Goal: Information Seeking & Learning: Learn about a topic

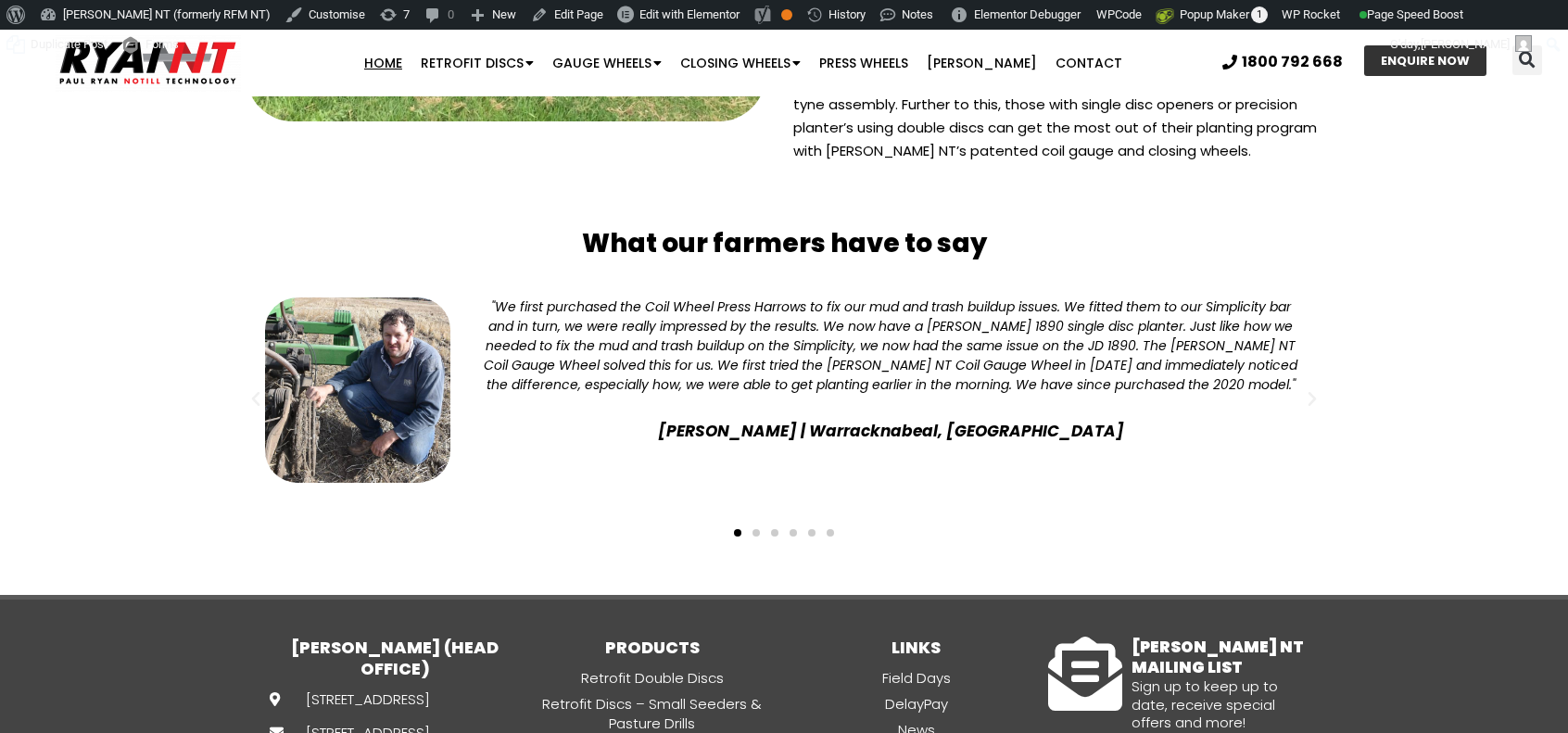
scroll to position [4974, 0]
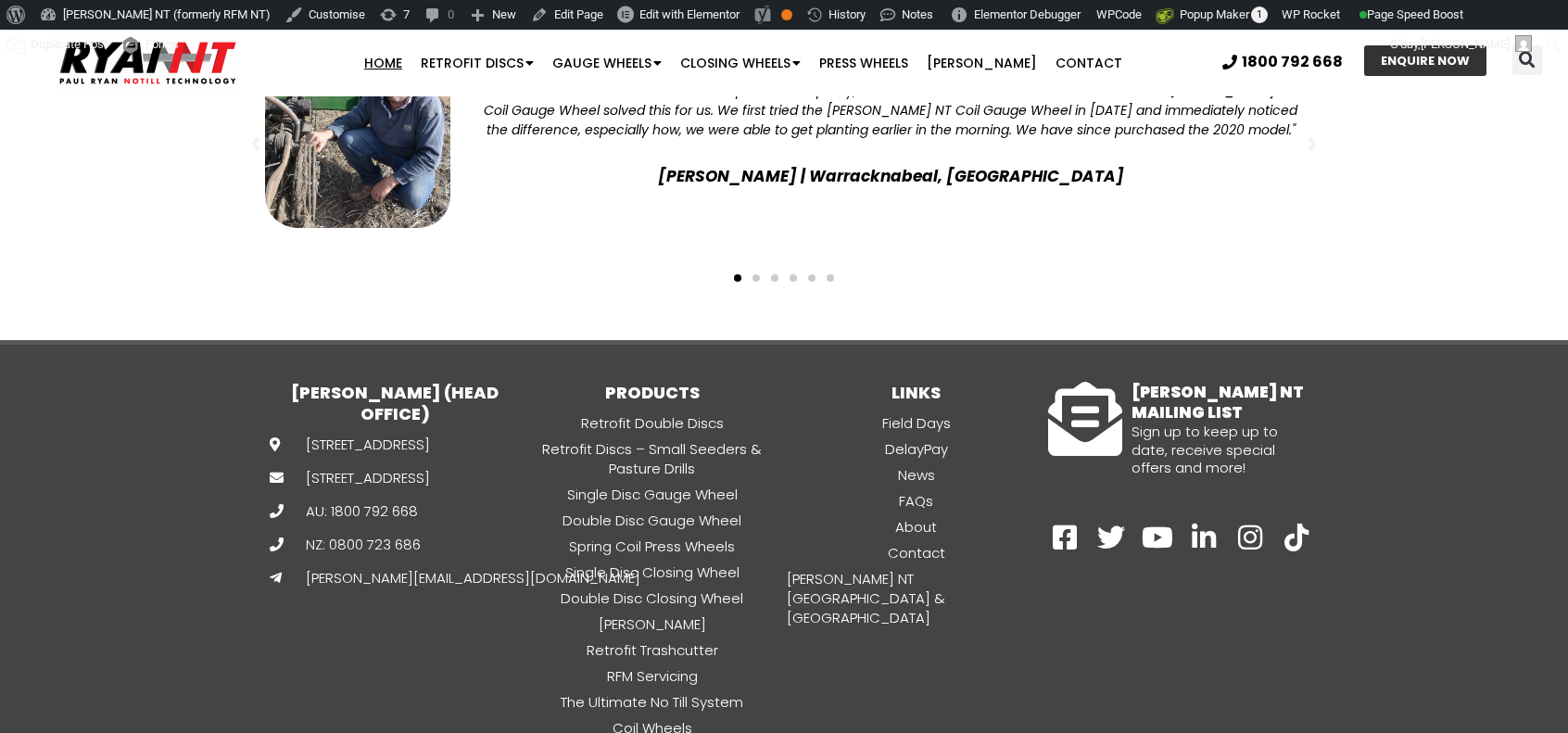
drag, startPoint x: 1574, startPoint y: 25, endPoint x: 1438, endPoint y: 687, distance: 675.8
click at [897, 465] on link "News" at bounding box center [916, 476] width 264 height 22
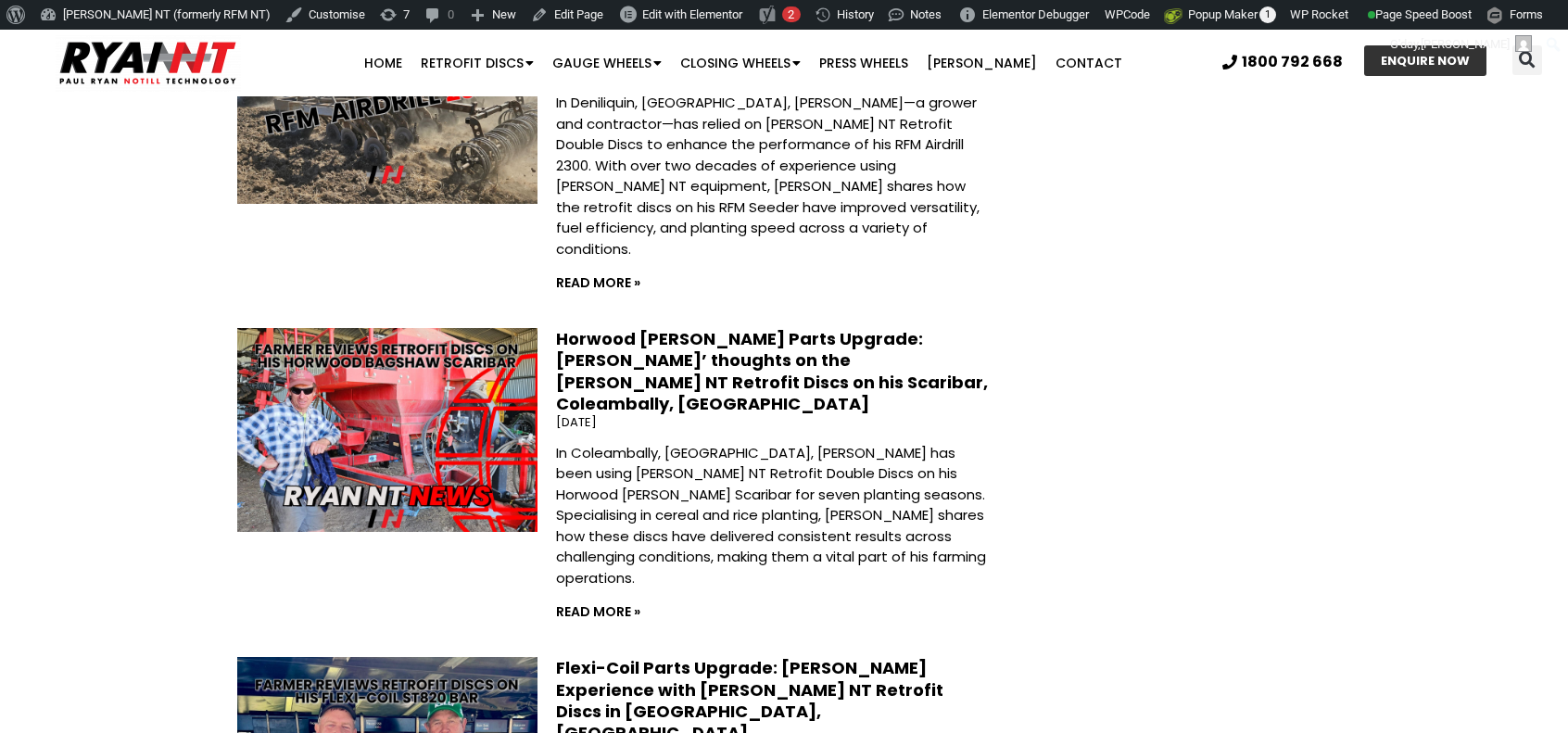
scroll to position [2781, 0]
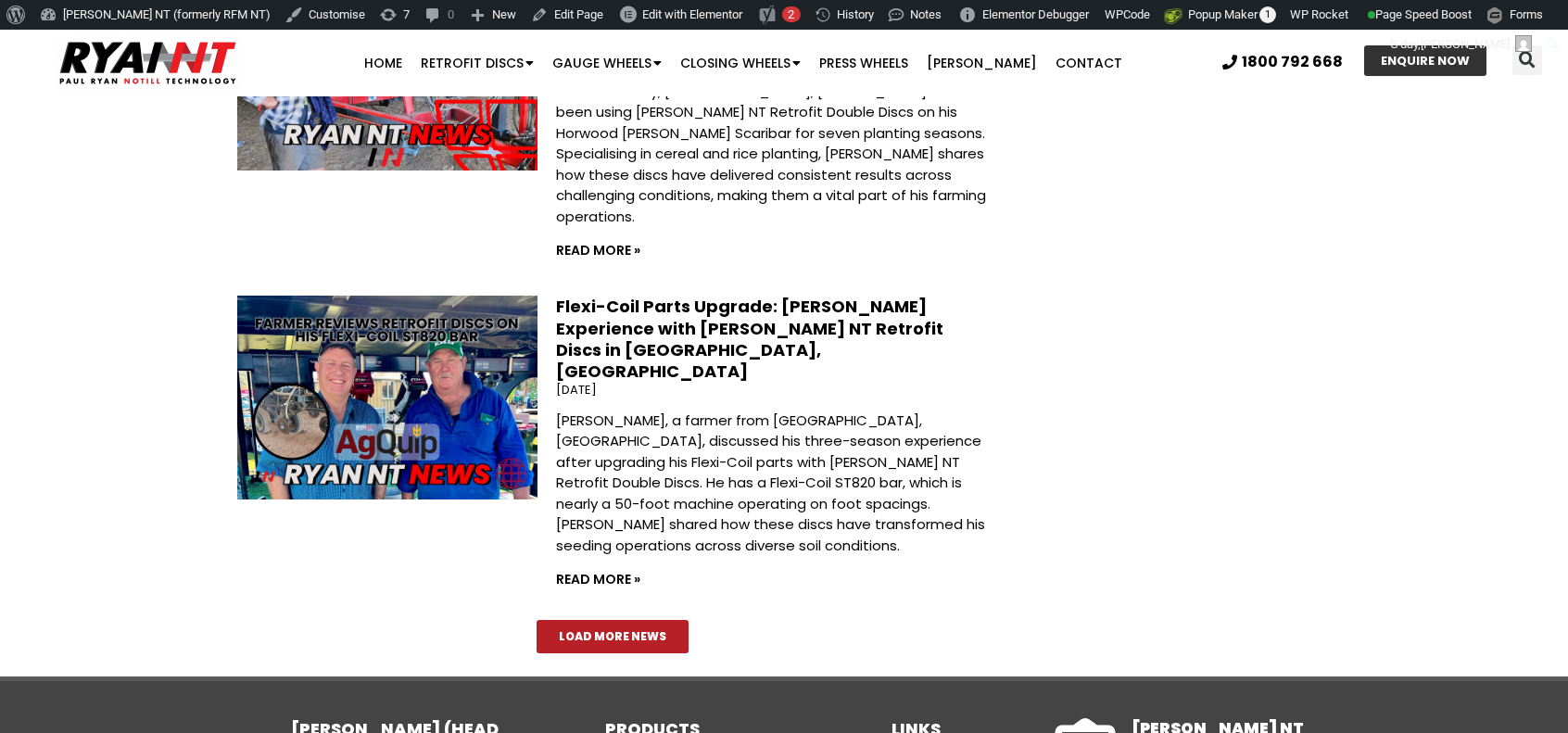
click at [657, 631] on span "Load More News" at bounding box center [612, 636] width 107 height 11
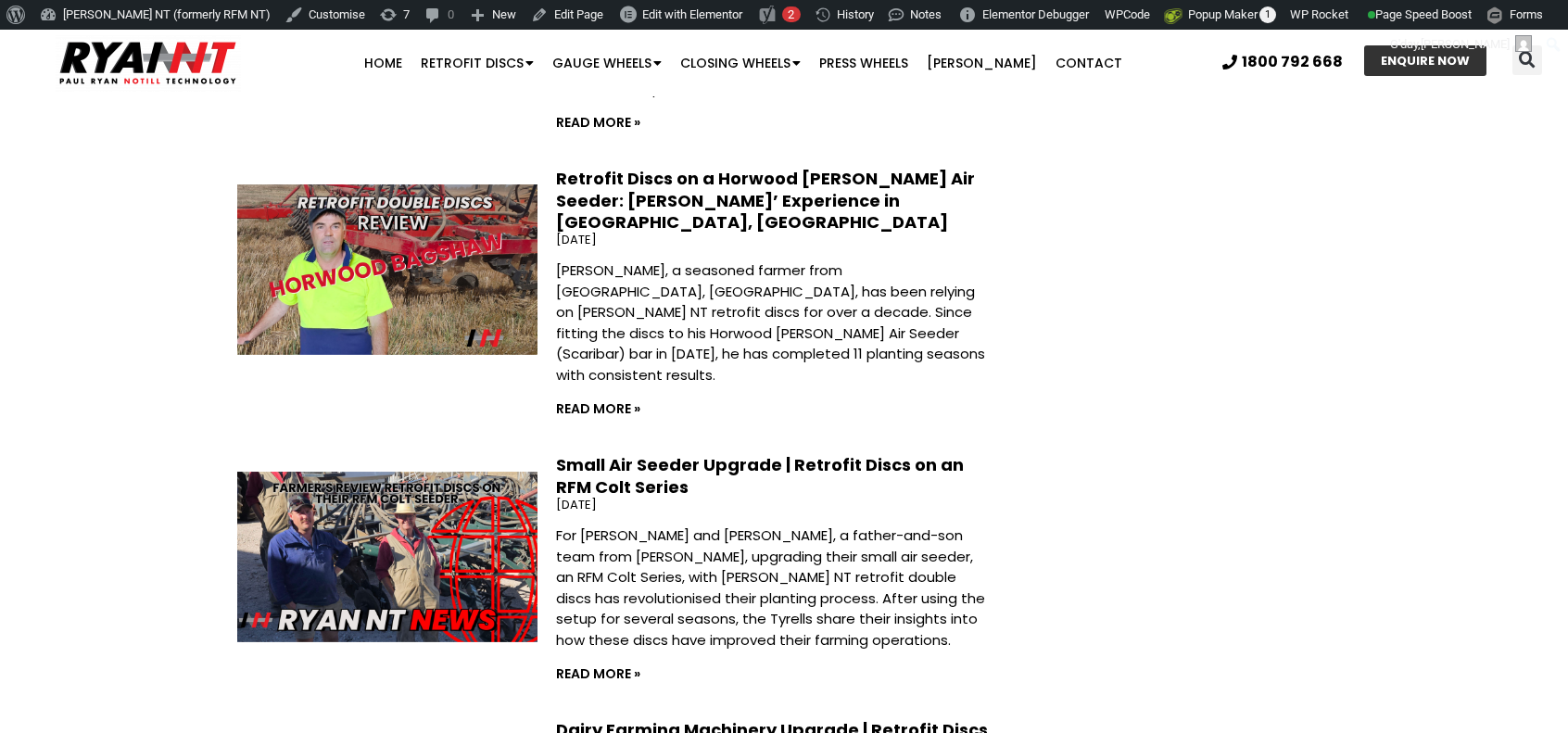
scroll to position [5283, 0]
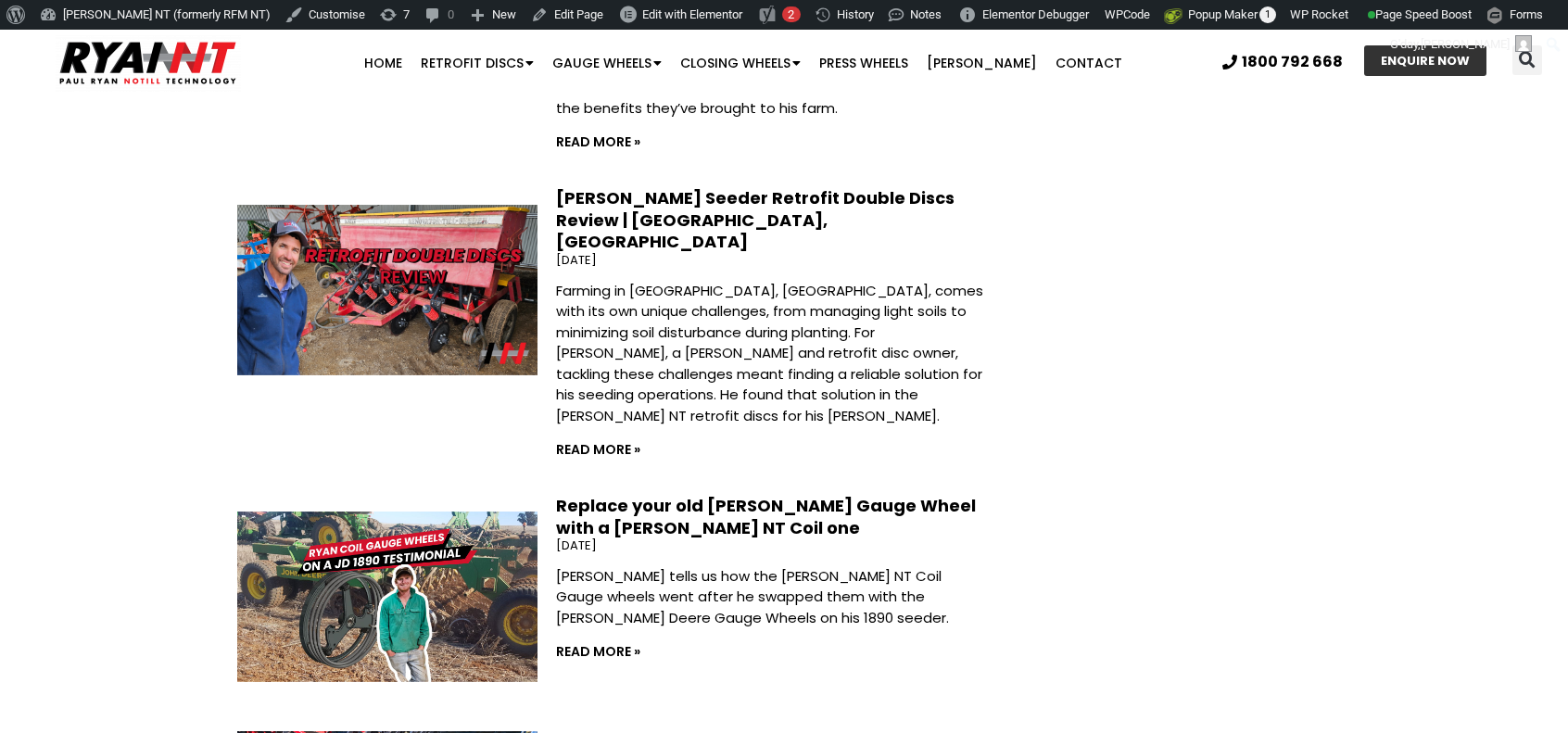
scroll to position [7044, 0]
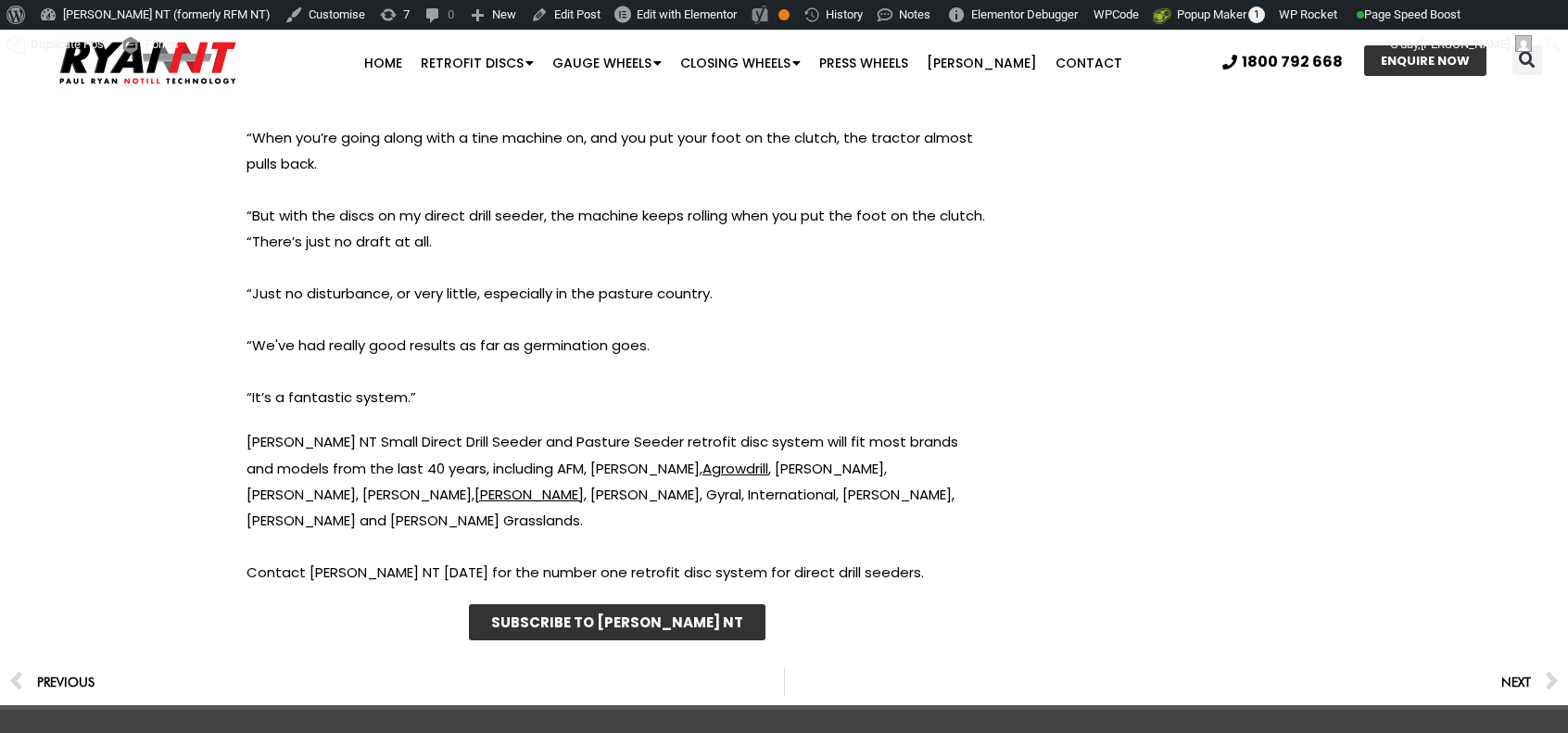
scroll to position [3624, 0]
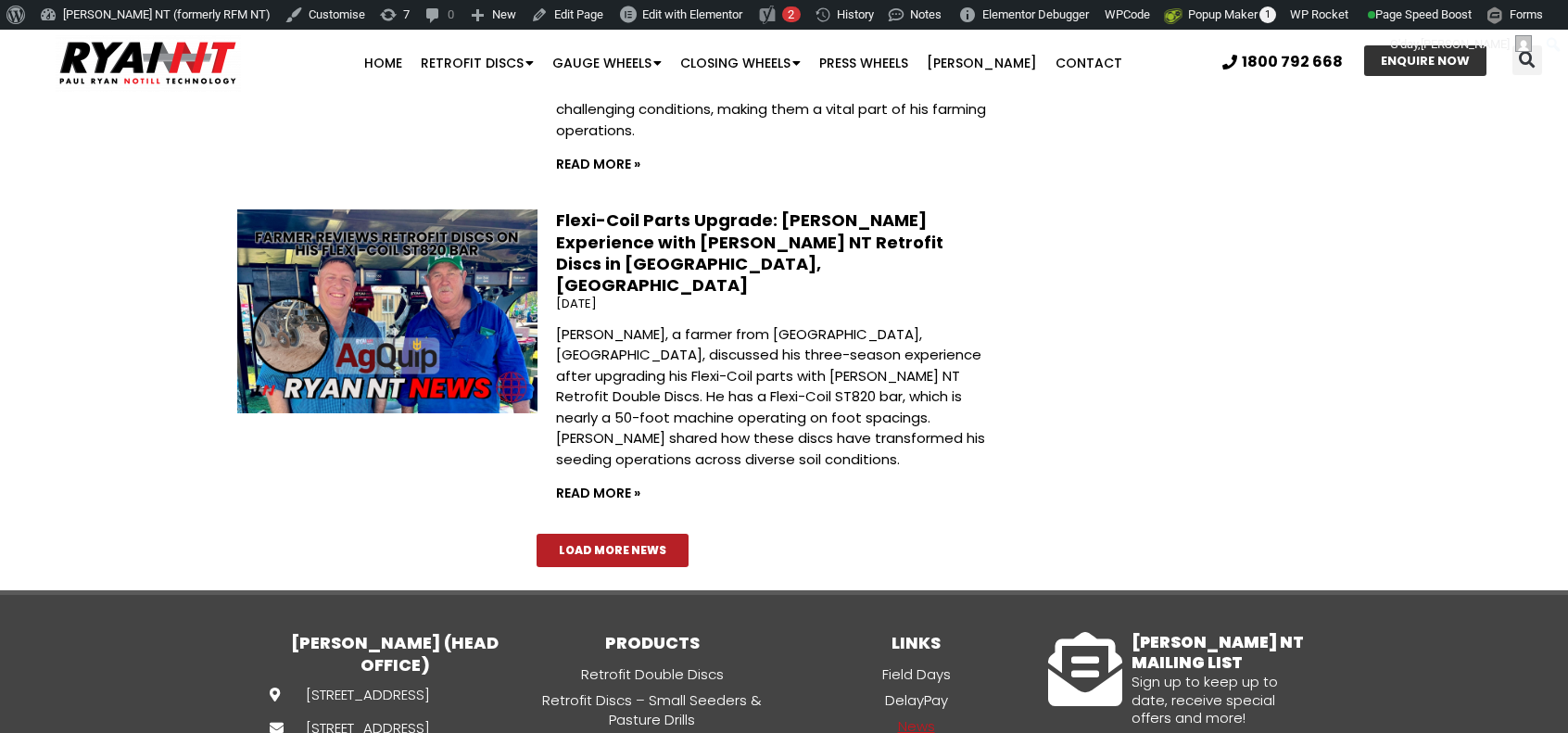
scroll to position [2735, 0]
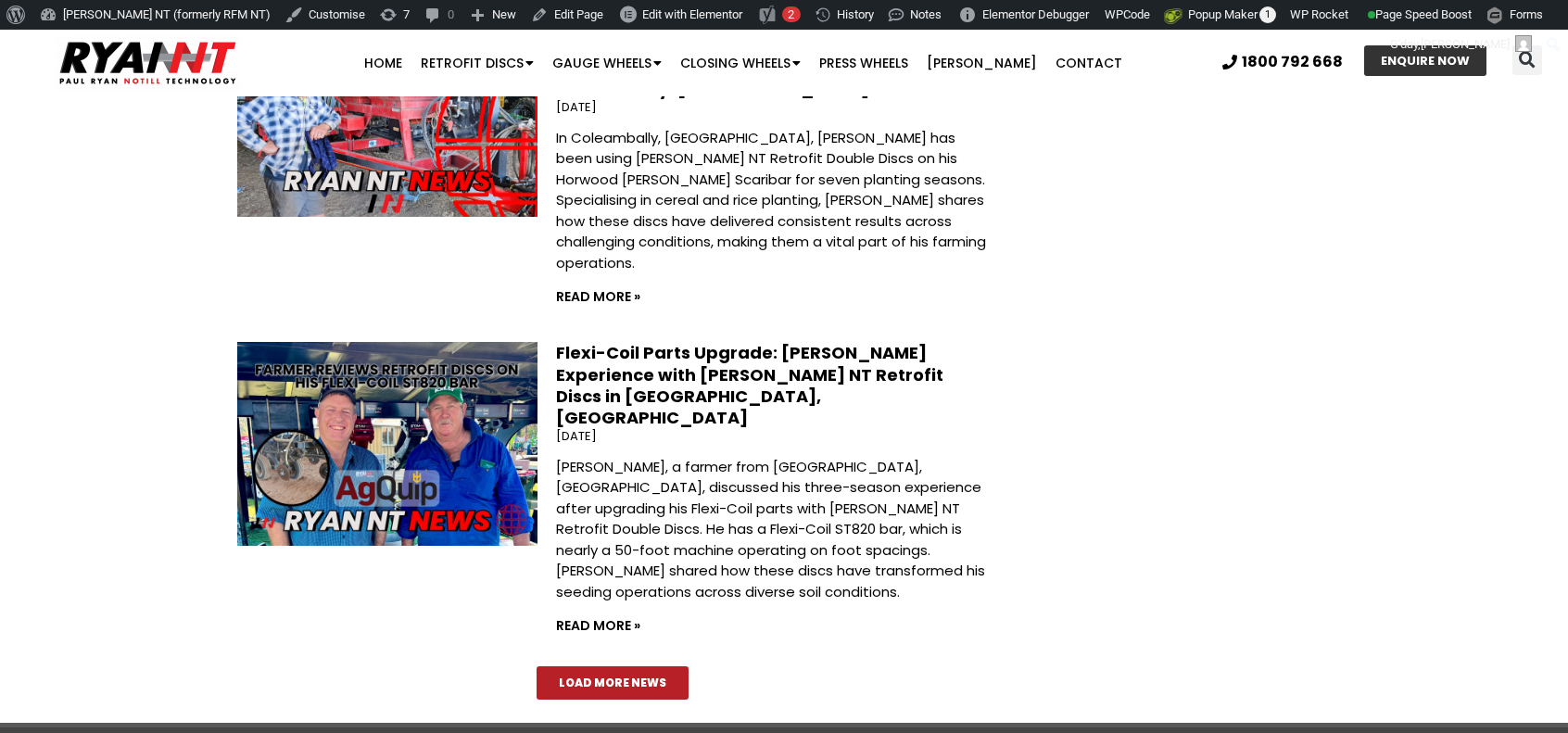
click at [649, 678] on span "Load More News" at bounding box center [612, 683] width 107 height 11
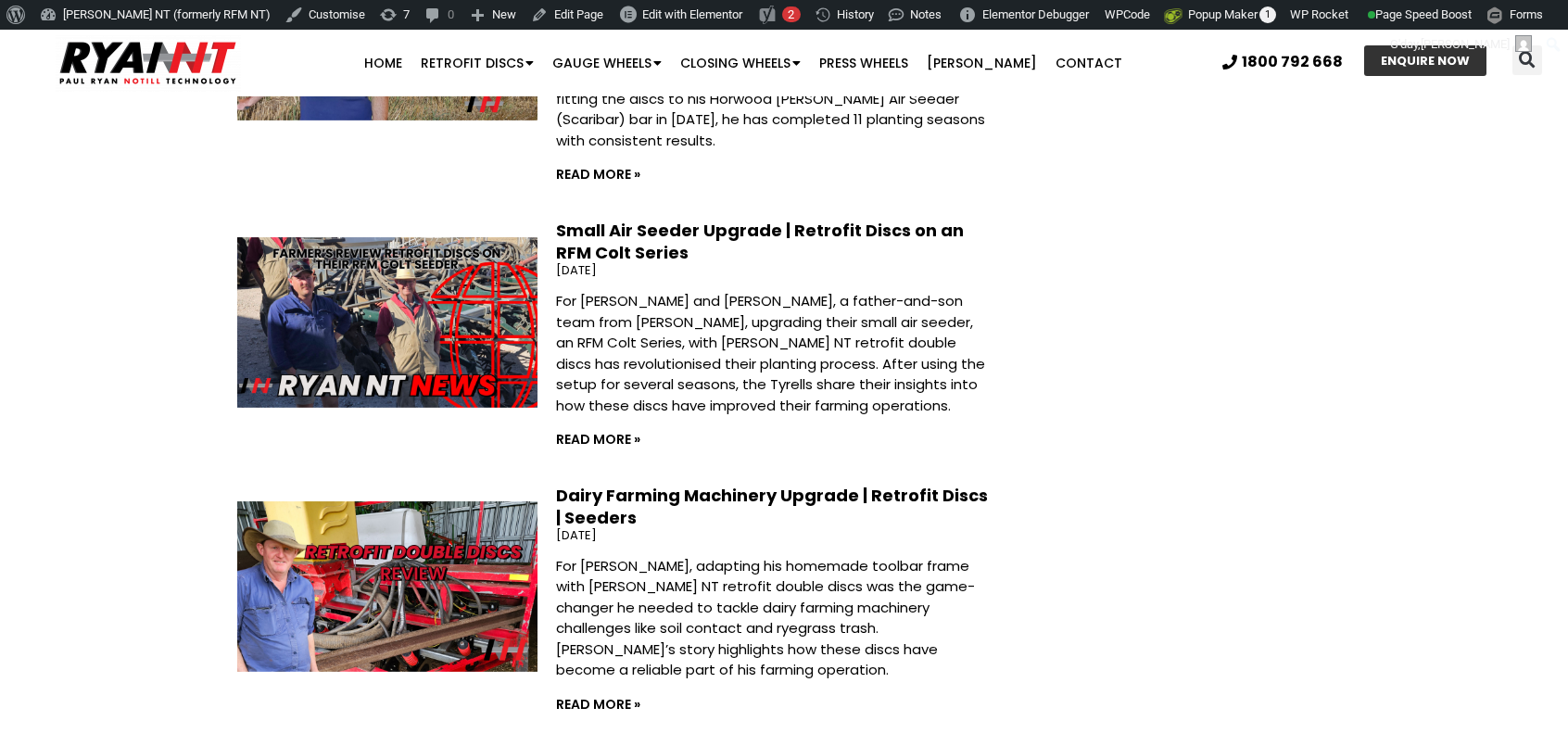
scroll to position [5449, 0]
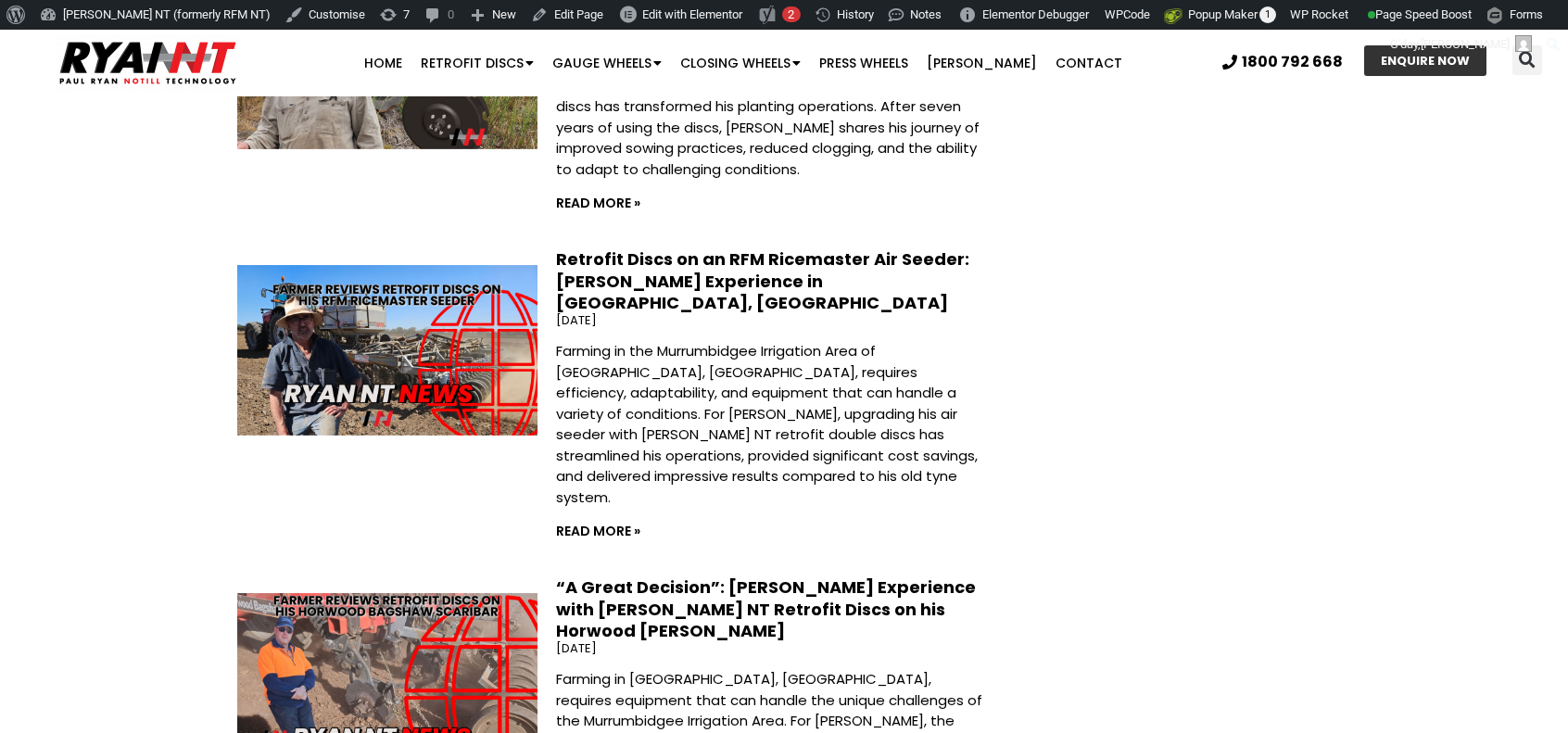
scroll to position [5727, 0]
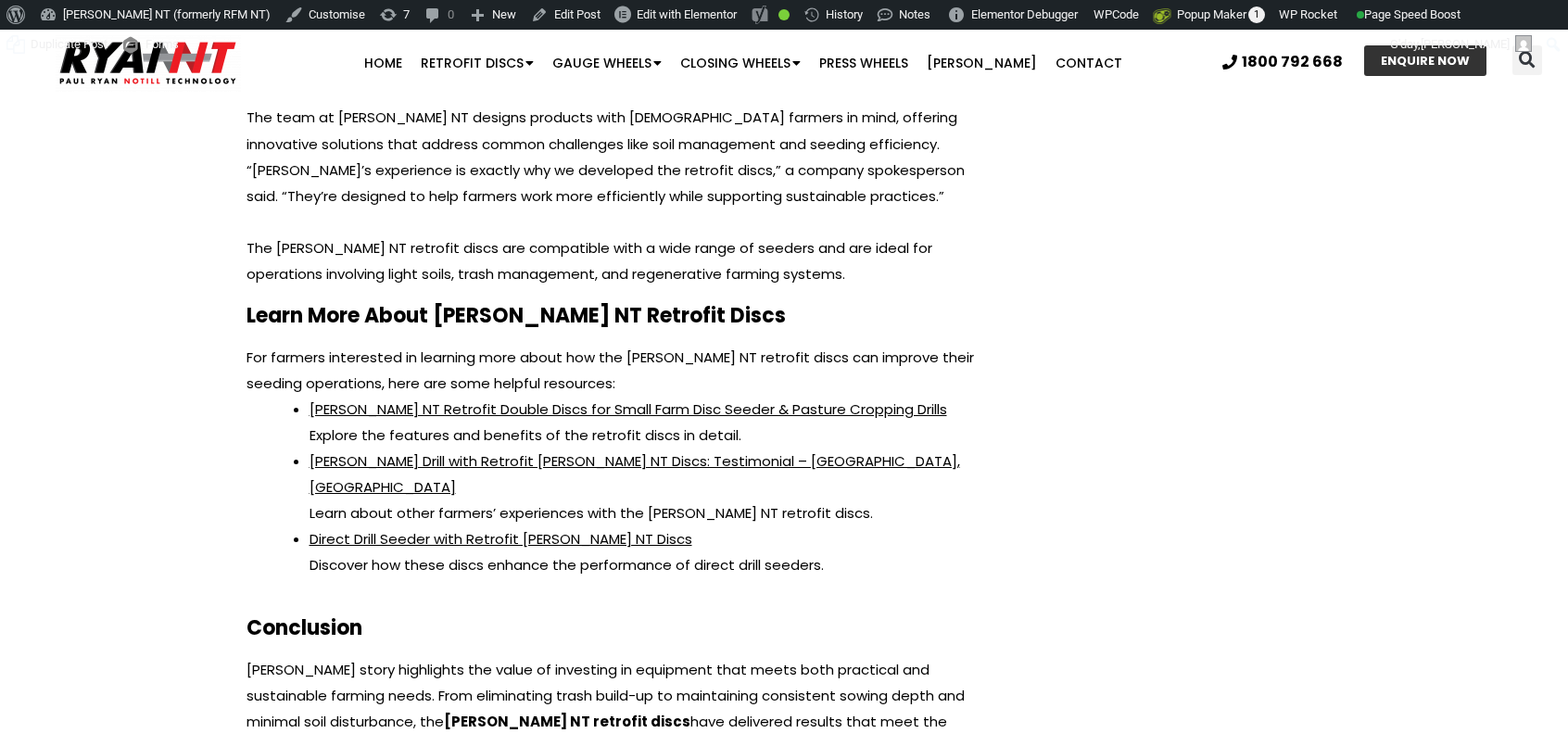
scroll to position [4370, 0]
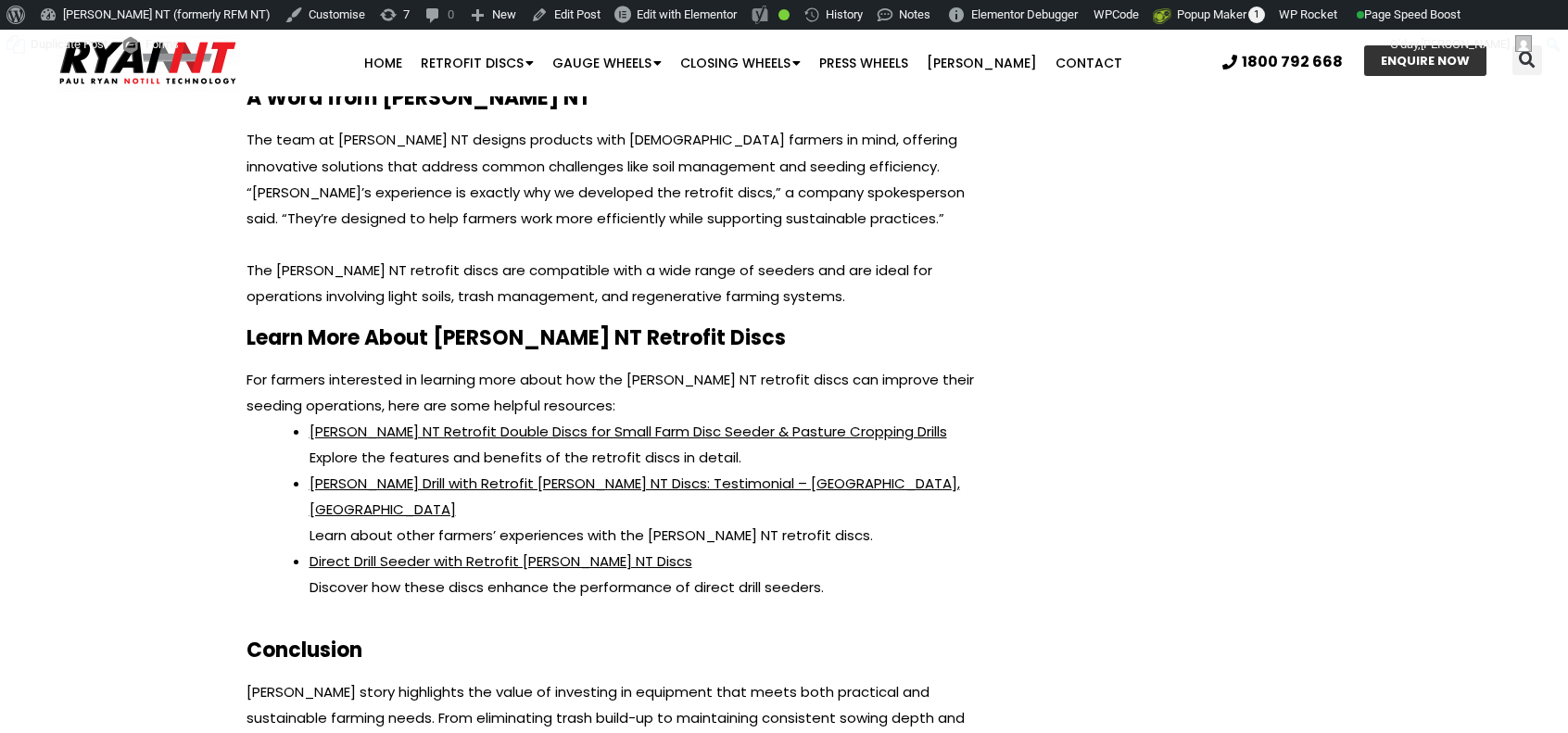
click at [773, 474] on link "[PERSON_NAME] Drill with Retrofit [PERSON_NAME] NT Discs: Testimonial – [GEOGRA…" at bounding box center [635, 496] width 650 height 45
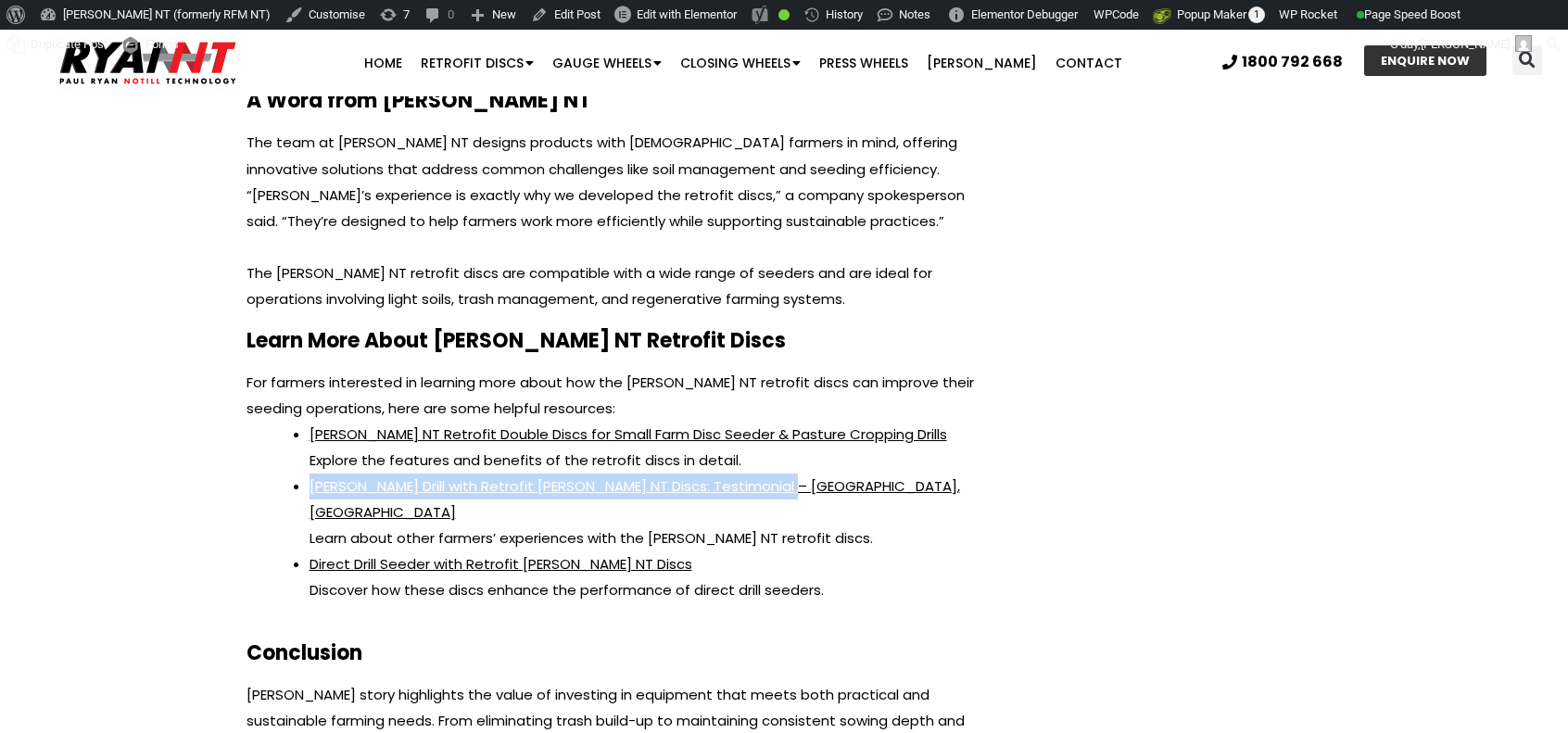
drag, startPoint x: 801, startPoint y: 352, endPoint x: 310, endPoint y: 352, distance: 491.0
click at [310, 474] on li "[PERSON_NAME] Drill with Retrofit [PERSON_NAME] NT Discs: Testimonial – [PERSON…" at bounding box center [648, 512] width 679 height 78
copy link "[PERSON_NAME] Drill with Retrofit [PERSON_NAME] NT Discs: Testimonial – [GEOGRA…"
